Goal: Check status: Check status

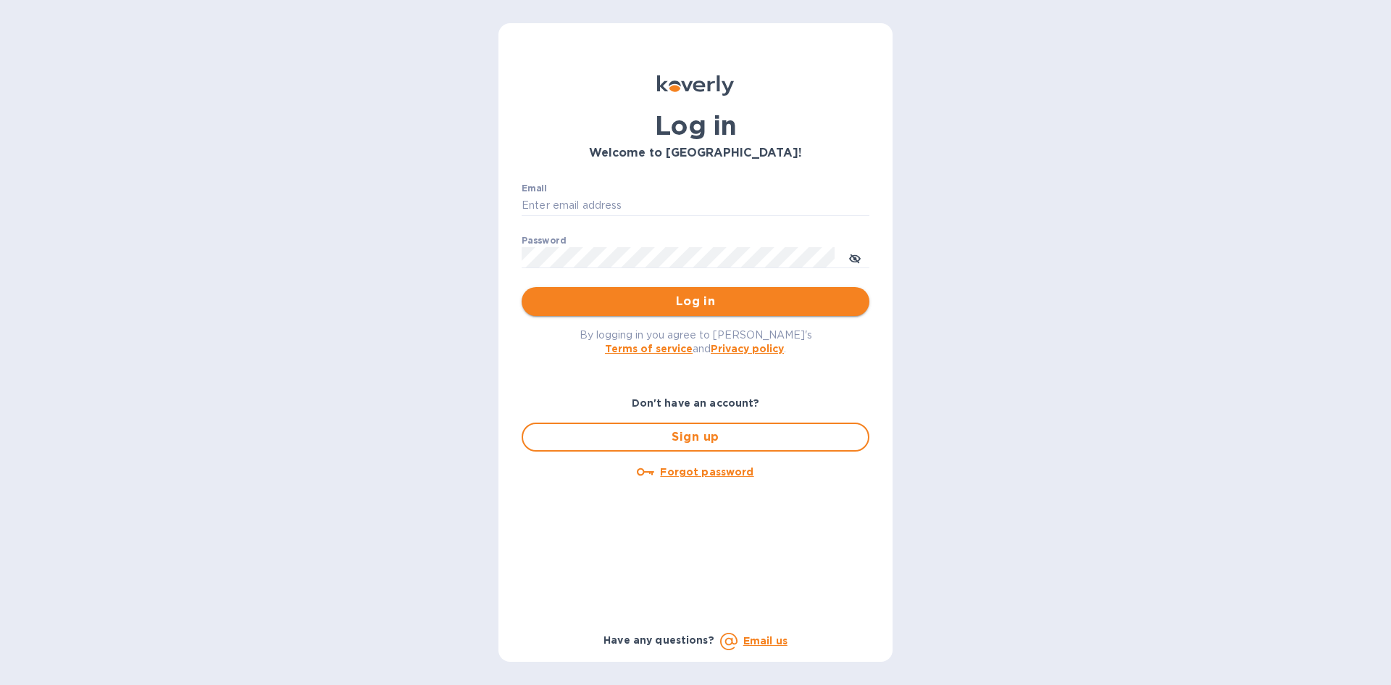
type input "[EMAIL_ADDRESS][DOMAIN_NAME]"
click at [656, 305] on span "Log in" at bounding box center [695, 301] width 325 height 17
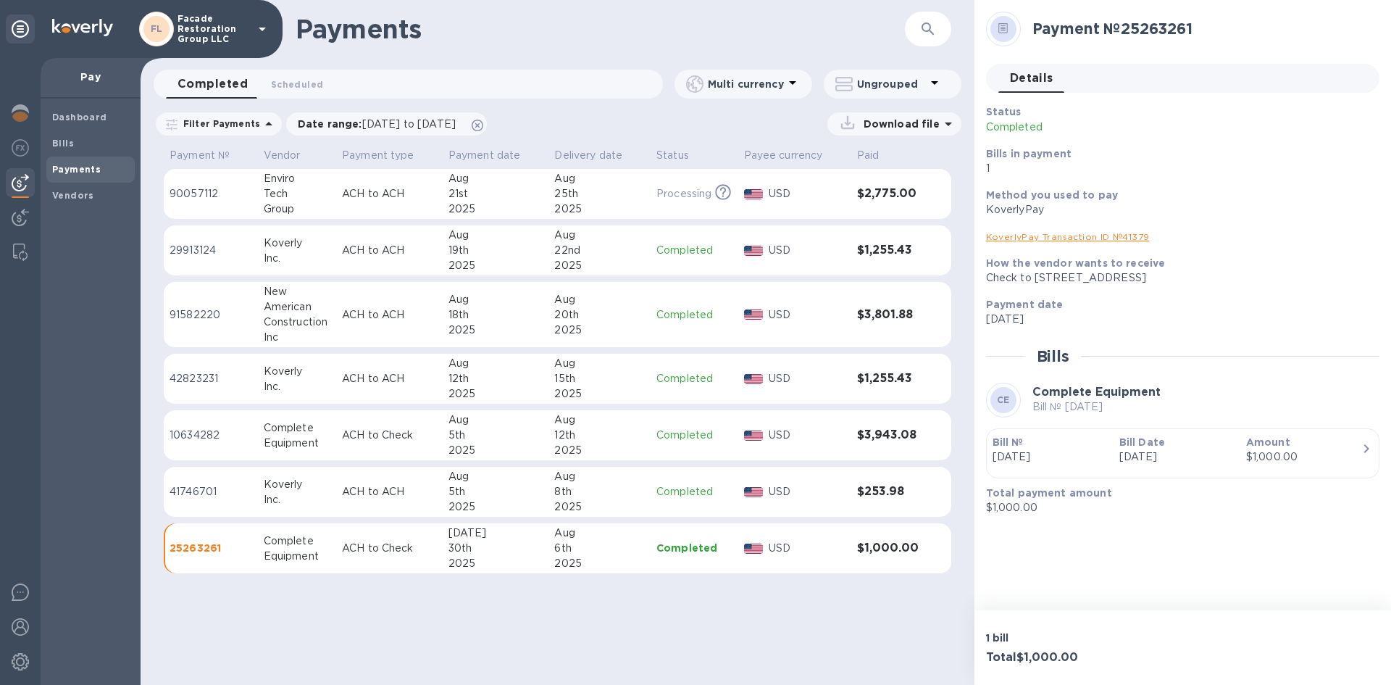
click at [291, 304] on div "American" at bounding box center [297, 306] width 67 height 15
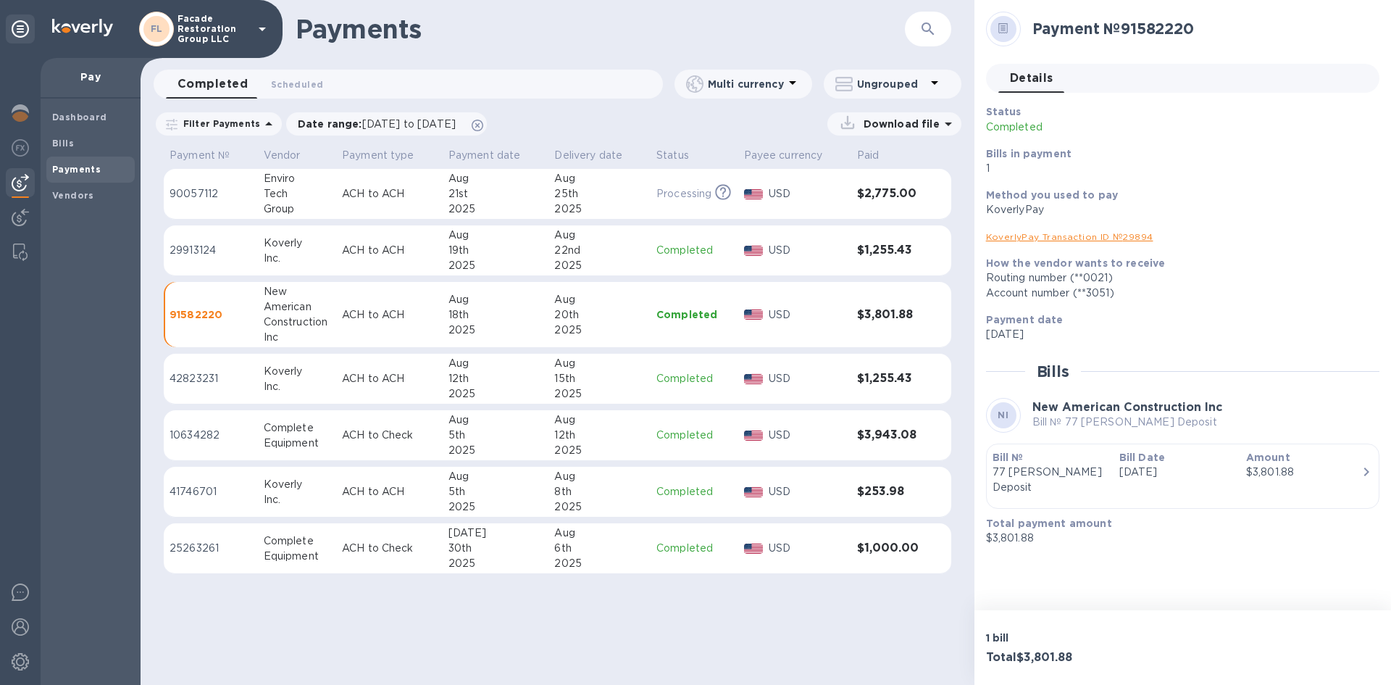
click at [1110, 240] on link "KoverlyPay Transaction ID № 29894" at bounding box center [1069, 236] width 167 height 11
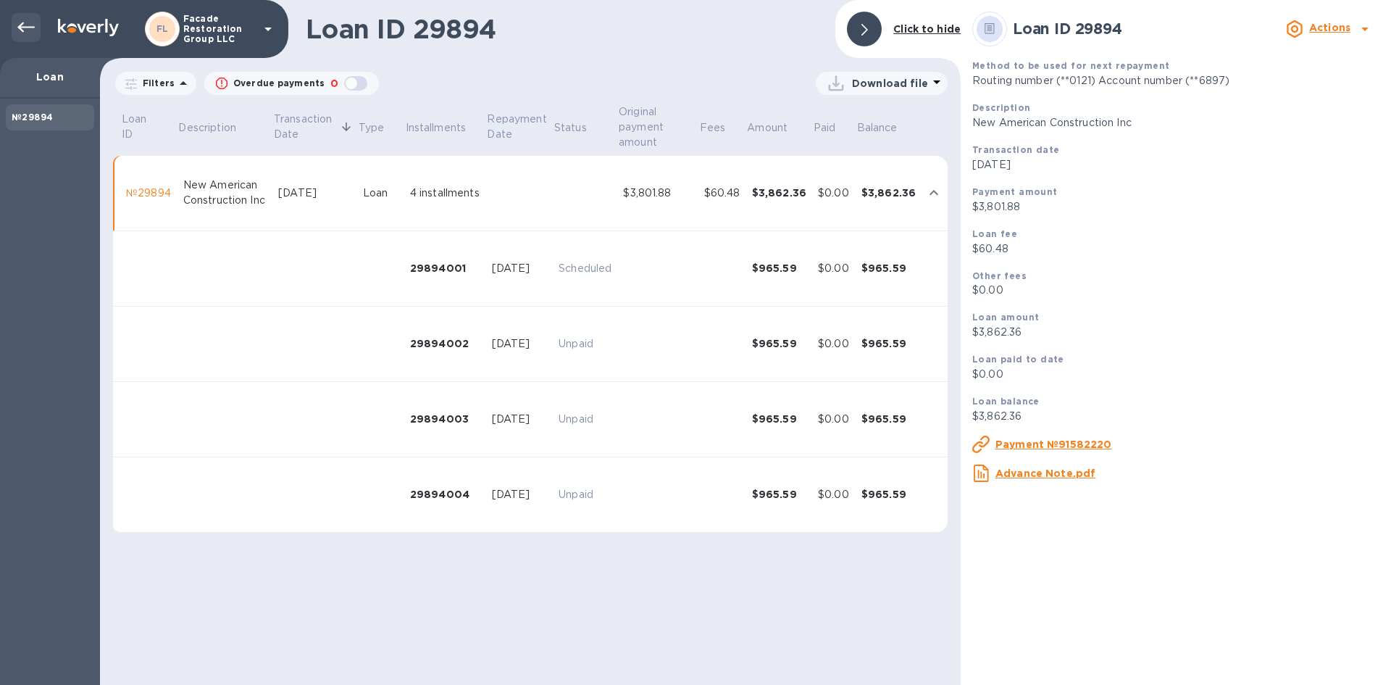
click at [22, 24] on icon at bounding box center [25, 27] width 17 height 10
